Goal: Task Accomplishment & Management: Use online tool/utility

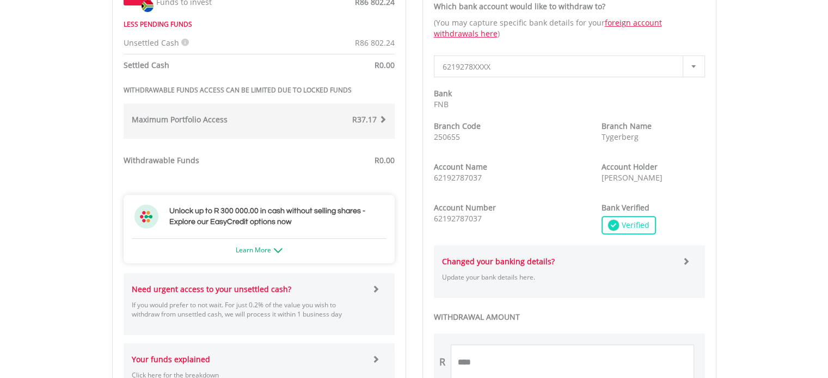
scroll to position [381, 0]
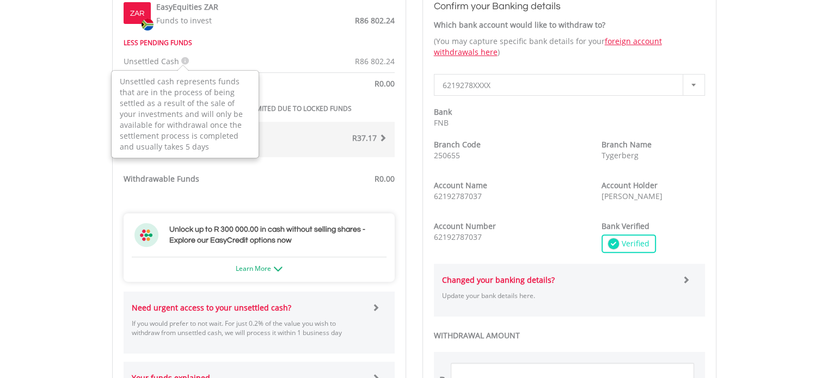
click at [183, 58] on icon at bounding box center [185, 61] width 8 height 8
click at [69, 169] on body "My Investments Invest Now New Listings Sell My Recurring Investments Pending Or…" at bounding box center [414, 206] width 828 height 1174
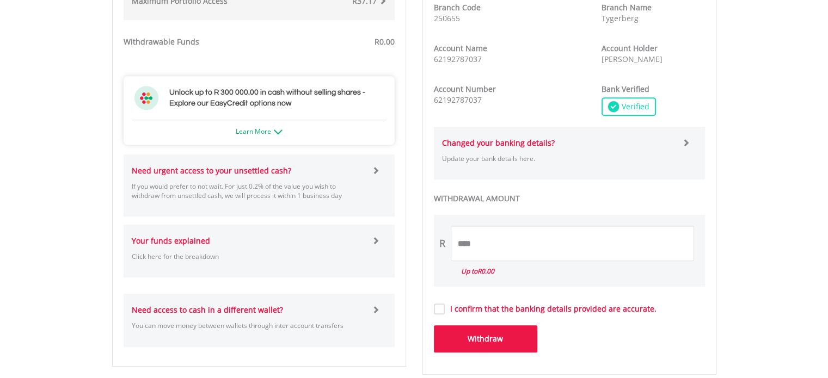
scroll to position [544, 0]
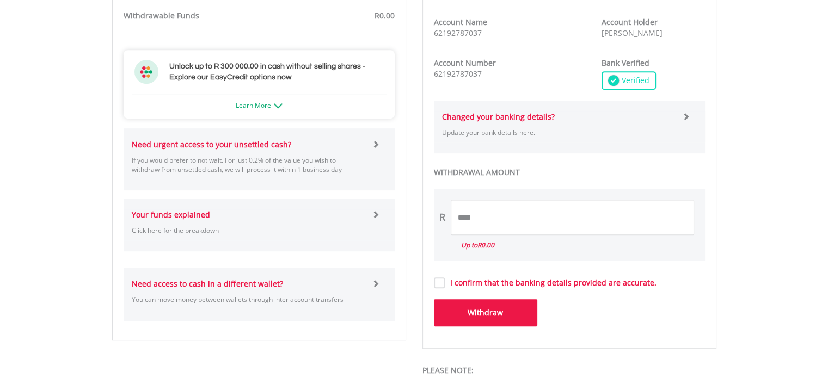
click at [379, 142] on span at bounding box center [376, 144] width 8 height 8
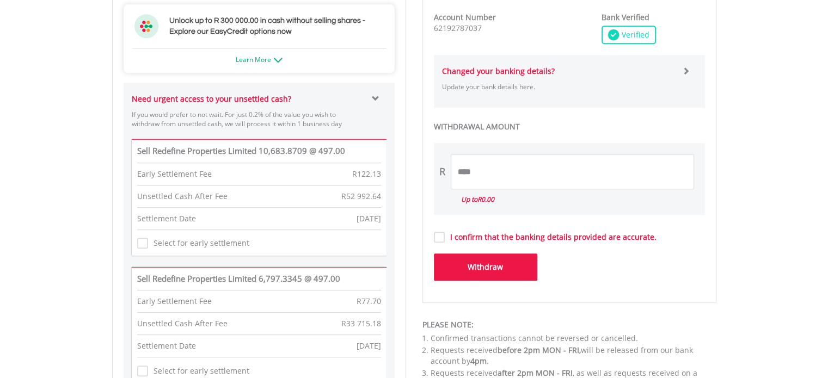
scroll to position [653, 0]
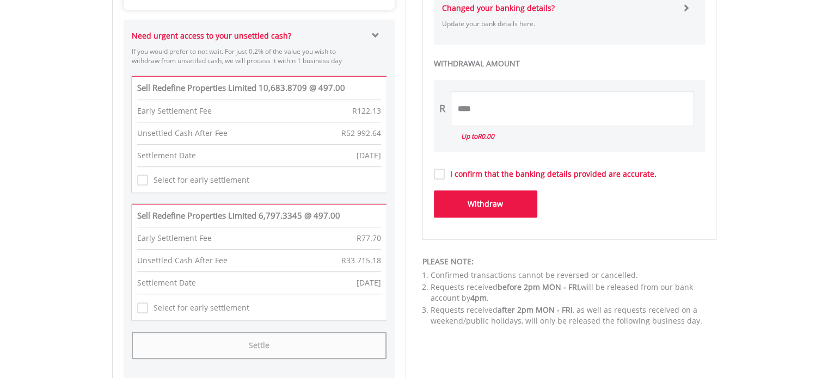
click at [376, 36] on span at bounding box center [376, 36] width 8 height 8
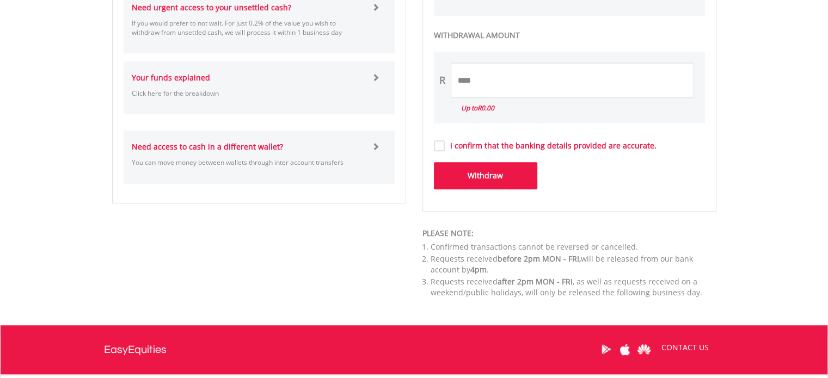
scroll to position [708, 0]
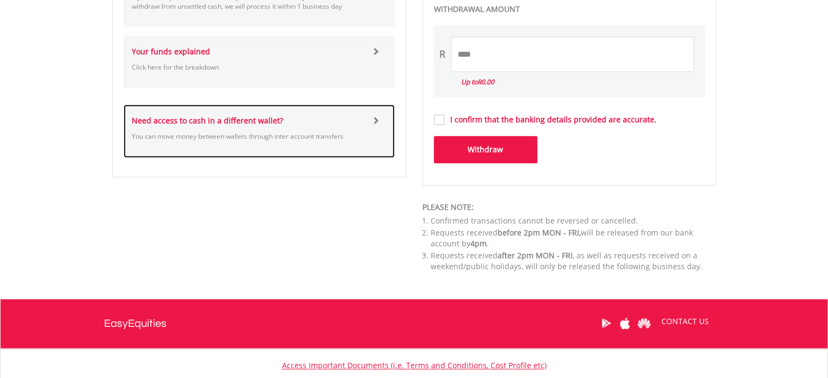
click at [375, 116] on span at bounding box center [376, 120] width 8 height 8
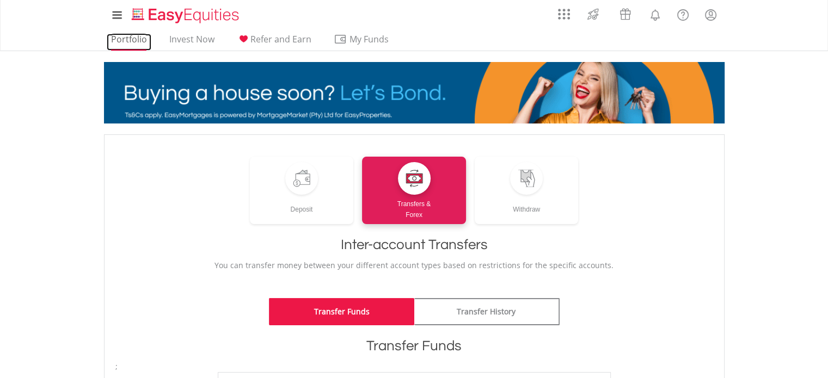
click at [136, 42] on link "Portfolio" at bounding box center [129, 42] width 45 height 17
